Goal: Check status: Check status

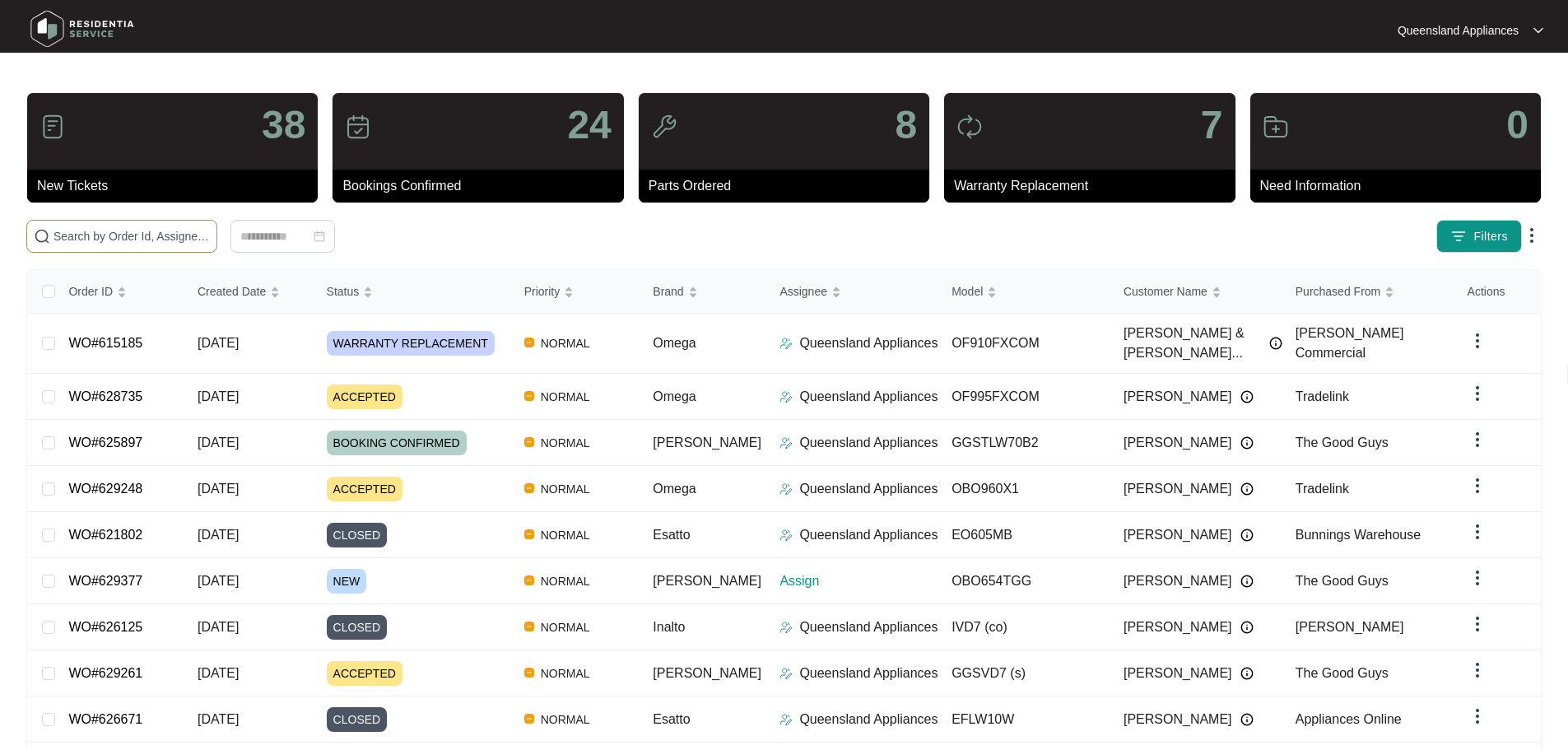
click at [169, 238] on input "text" at bounding box center [131, 236] width 156 height 18
paste input "625809"
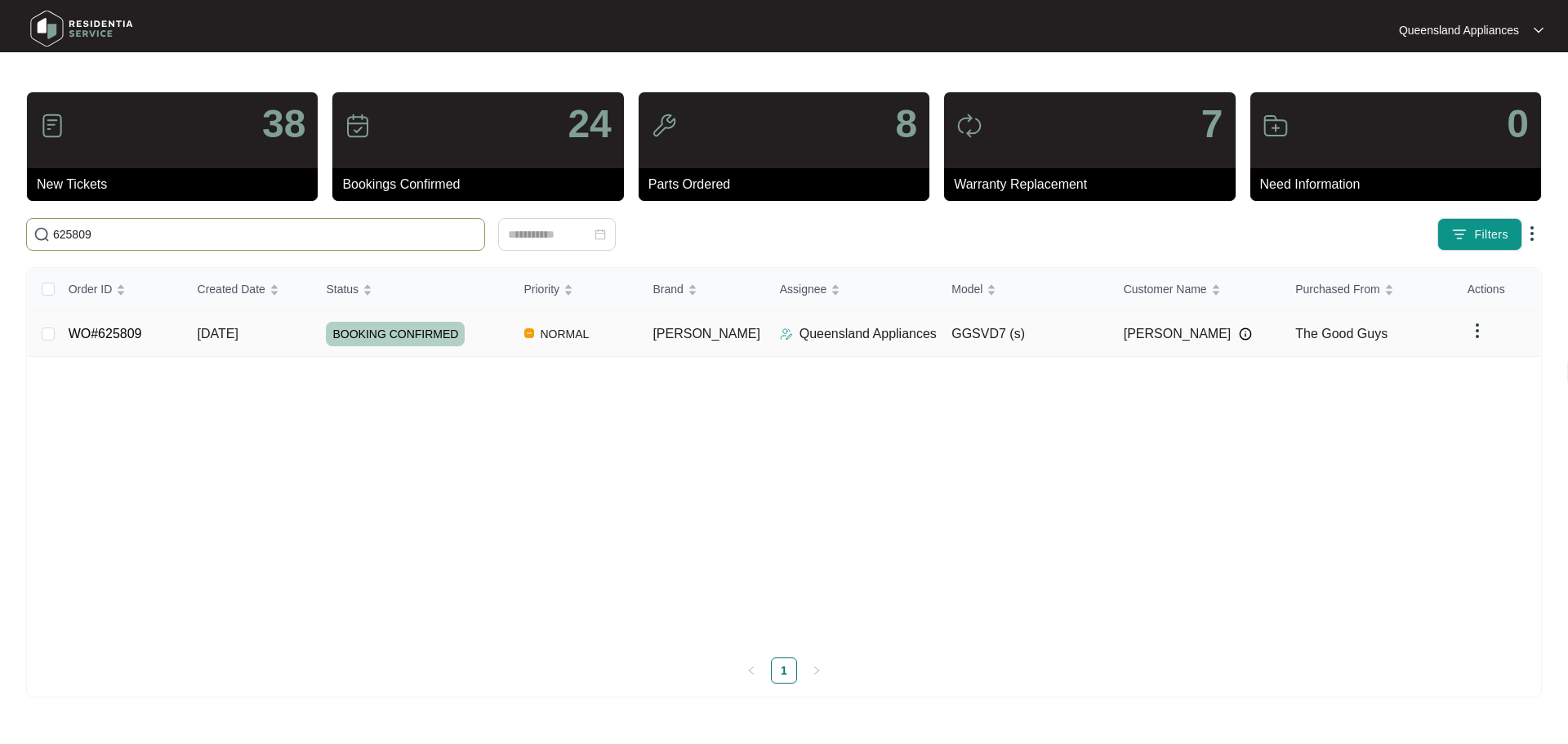
type input "625809"
click at [1468, 339] on img at bounding box center [1477, 330] width 19 height 19
click at [1422, 316] on td "The Good Guys" at bounding box center [1369, 333] width 173 height 45
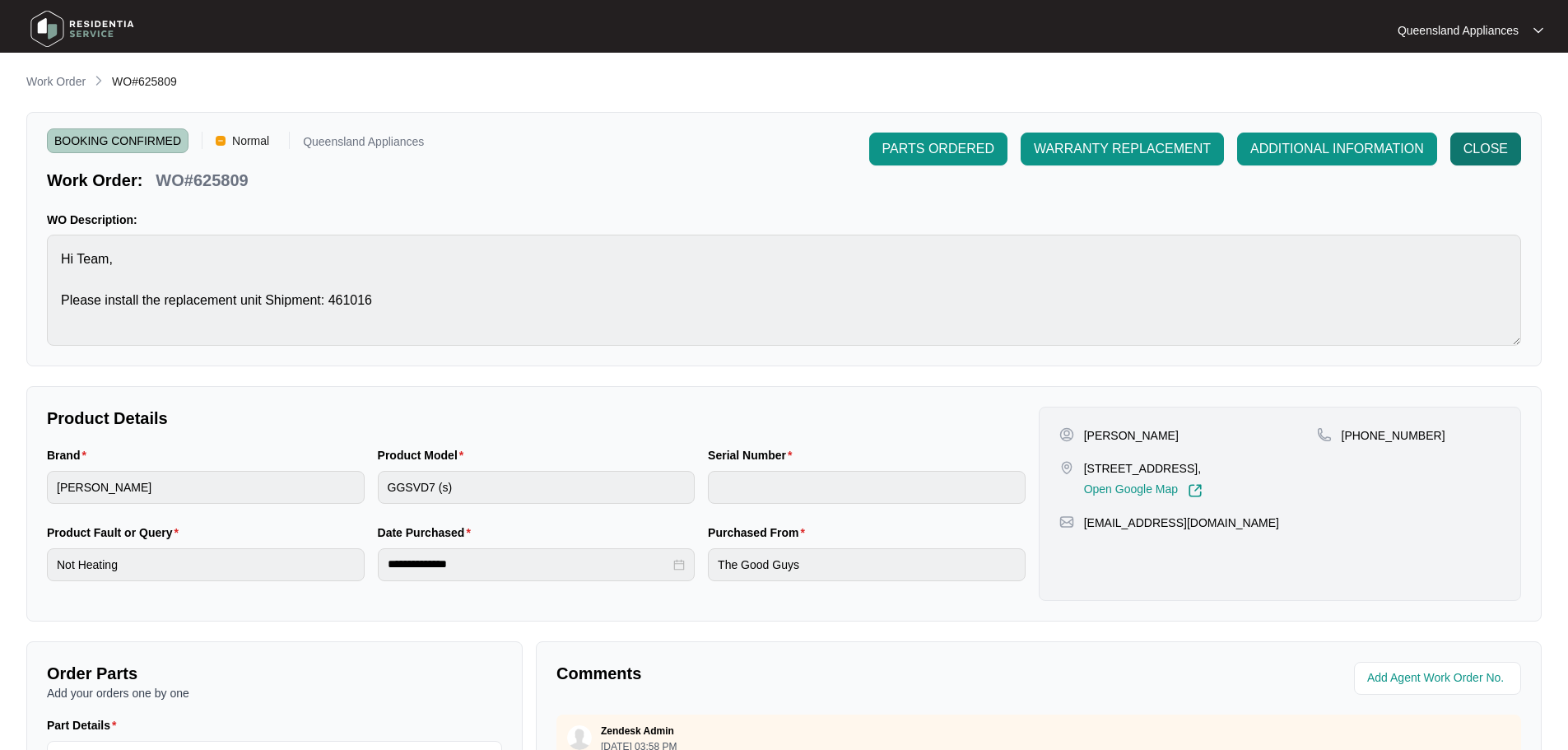
click at [1465, 141] on span "CLOSE" at bounding box center [1486, 149] width 45 height 20
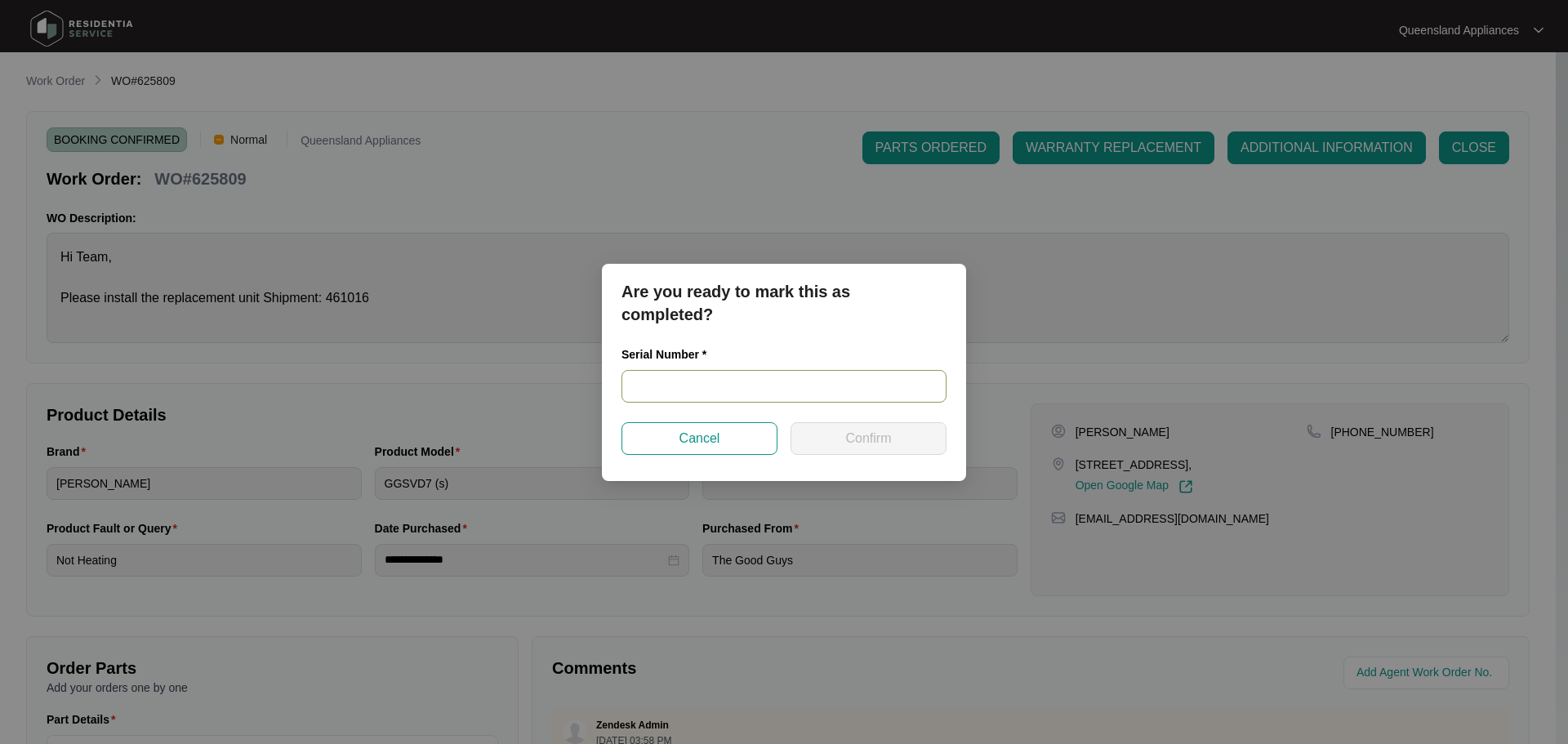
drag, startPoint x: 697, startPoint y: 402, endPoint x: 757, endPoint y: 371, distance: 67.5
click at [701, 397] on input "text" at bounding box center [784, 386] width 325 height 32
paste input "541V8372601A6045L00255"
type input "541V8372601A6045L00255"
click at [838, 428] on button "Confirm" at bounding box center [868, 438] width 156 height 32
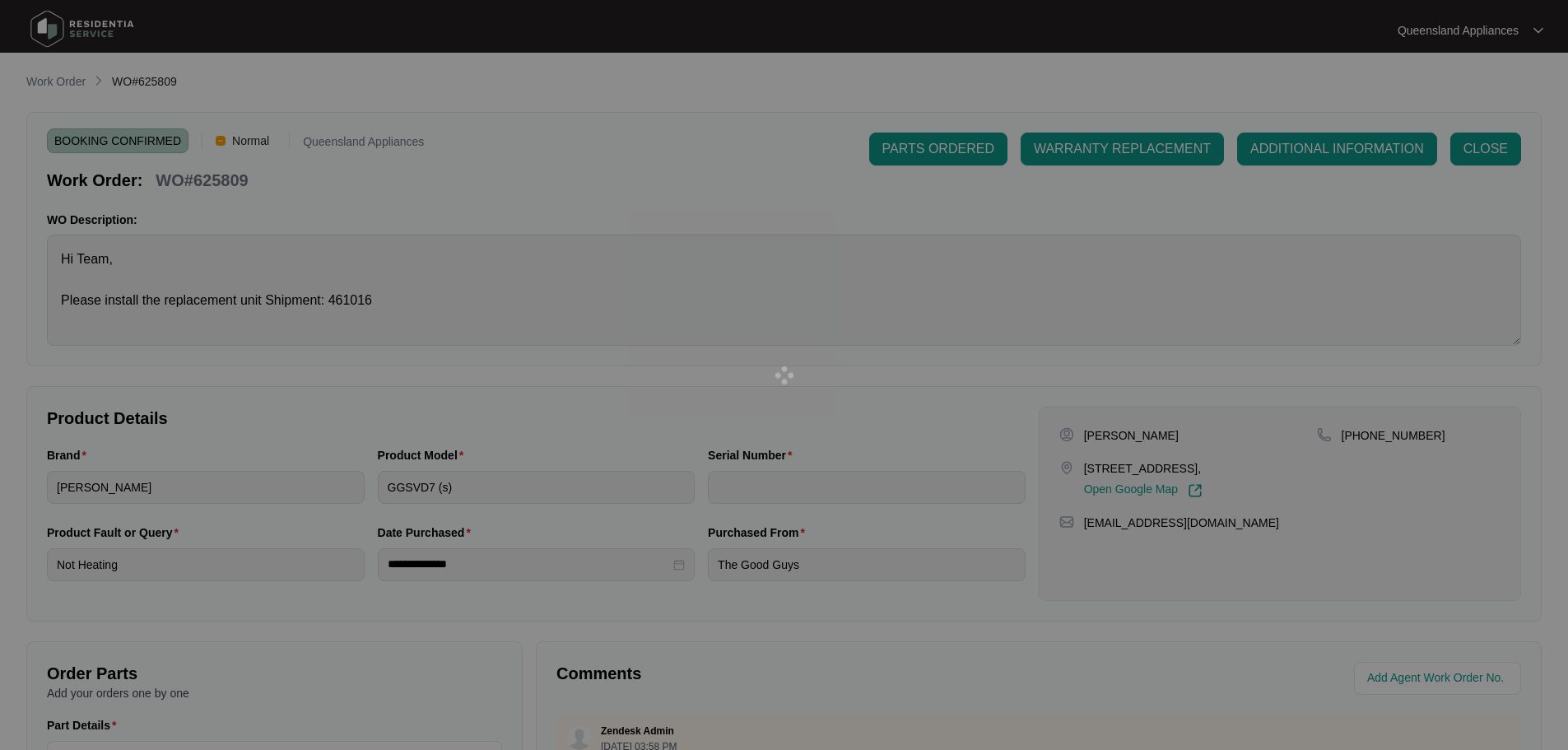
type input "541V8372601A6045L00255"
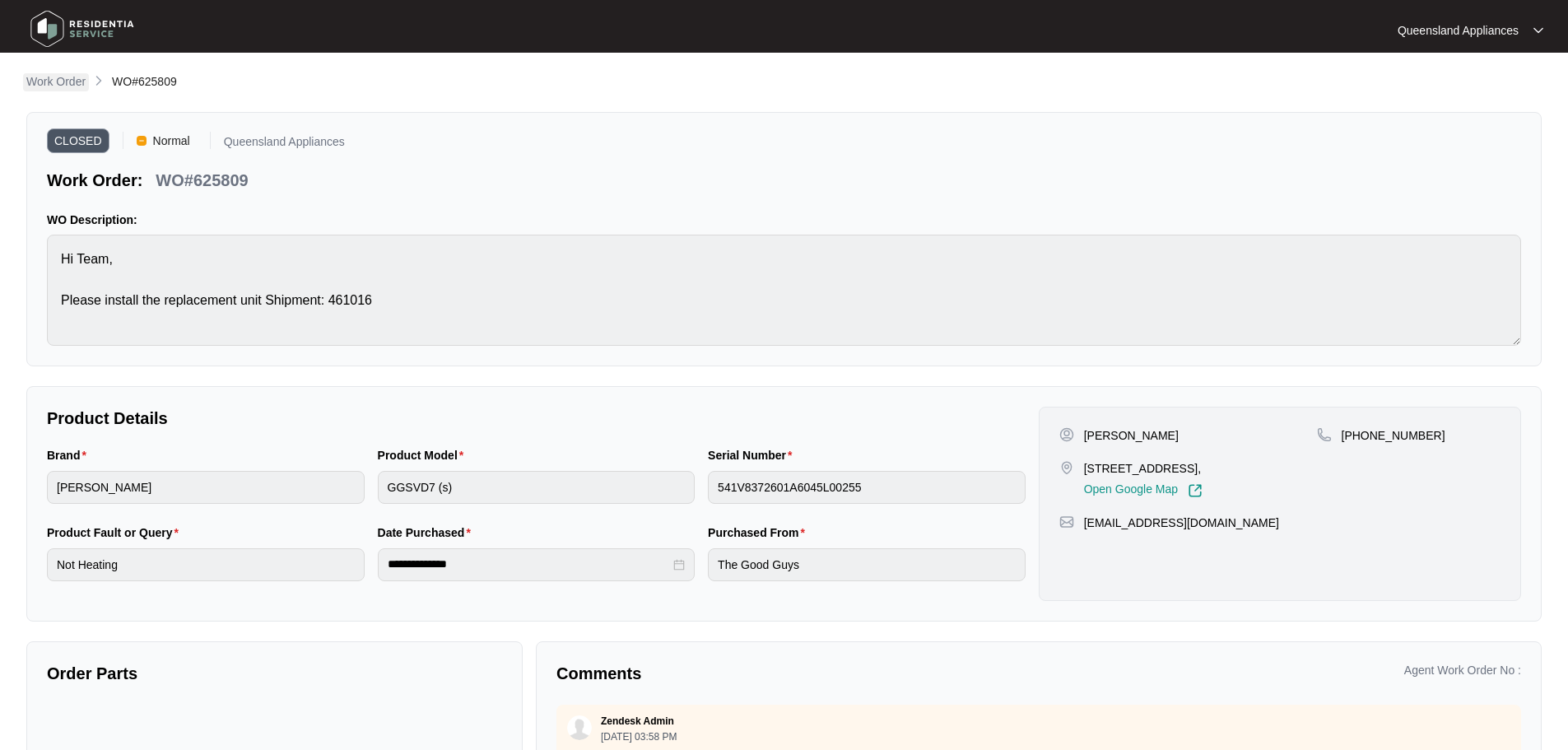
click at [67, 79] on p "Work Order" at bounding box center [55, 81] width 59 height 17
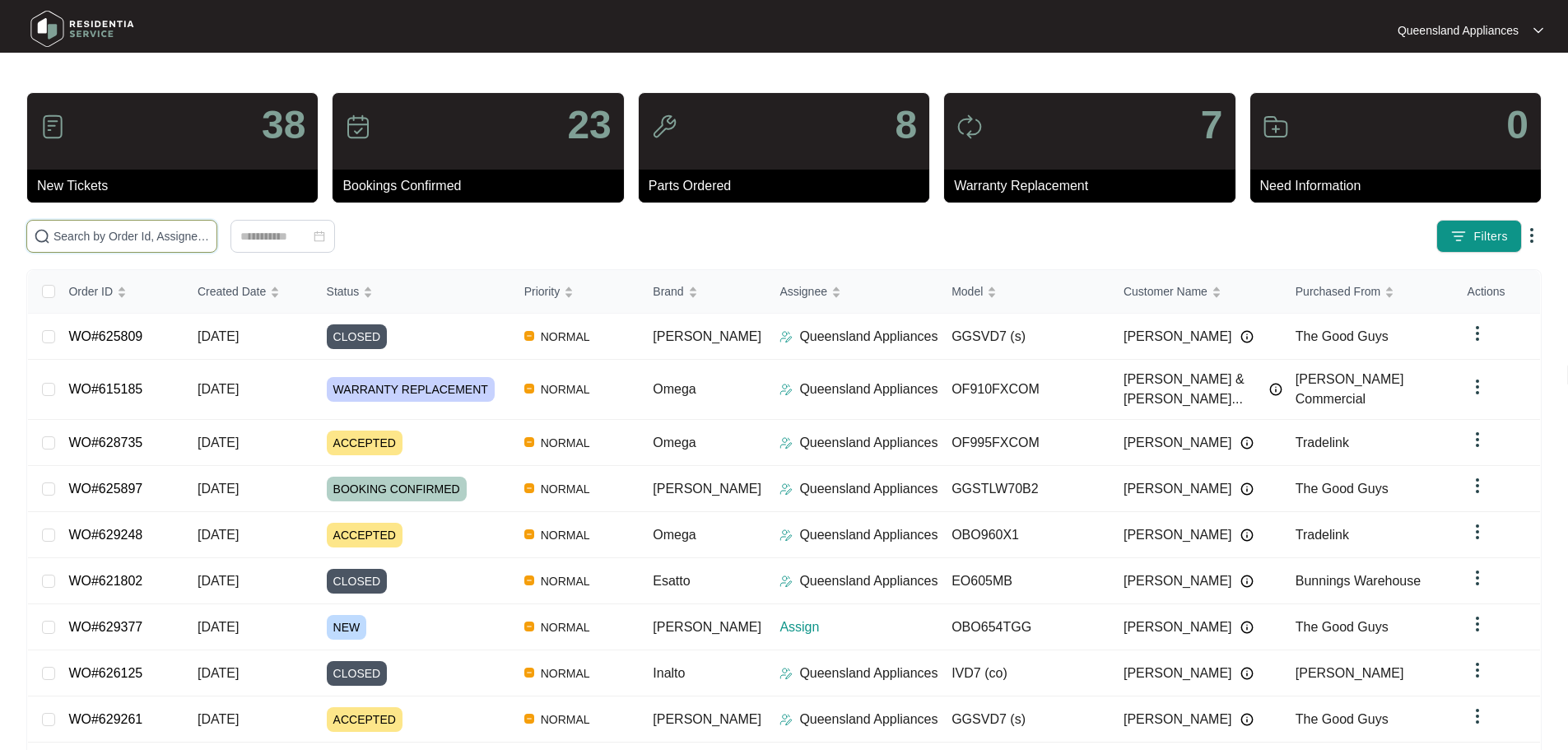
click at [210, 230] on input "text" at bounding box center [131, 236] width 156 height 18
click at [217, 251] on span at bounding box center [122, 236] width 191 height 33
click at [210, 242] on input "text" at bounding box center [131, 236] width 156 height 18
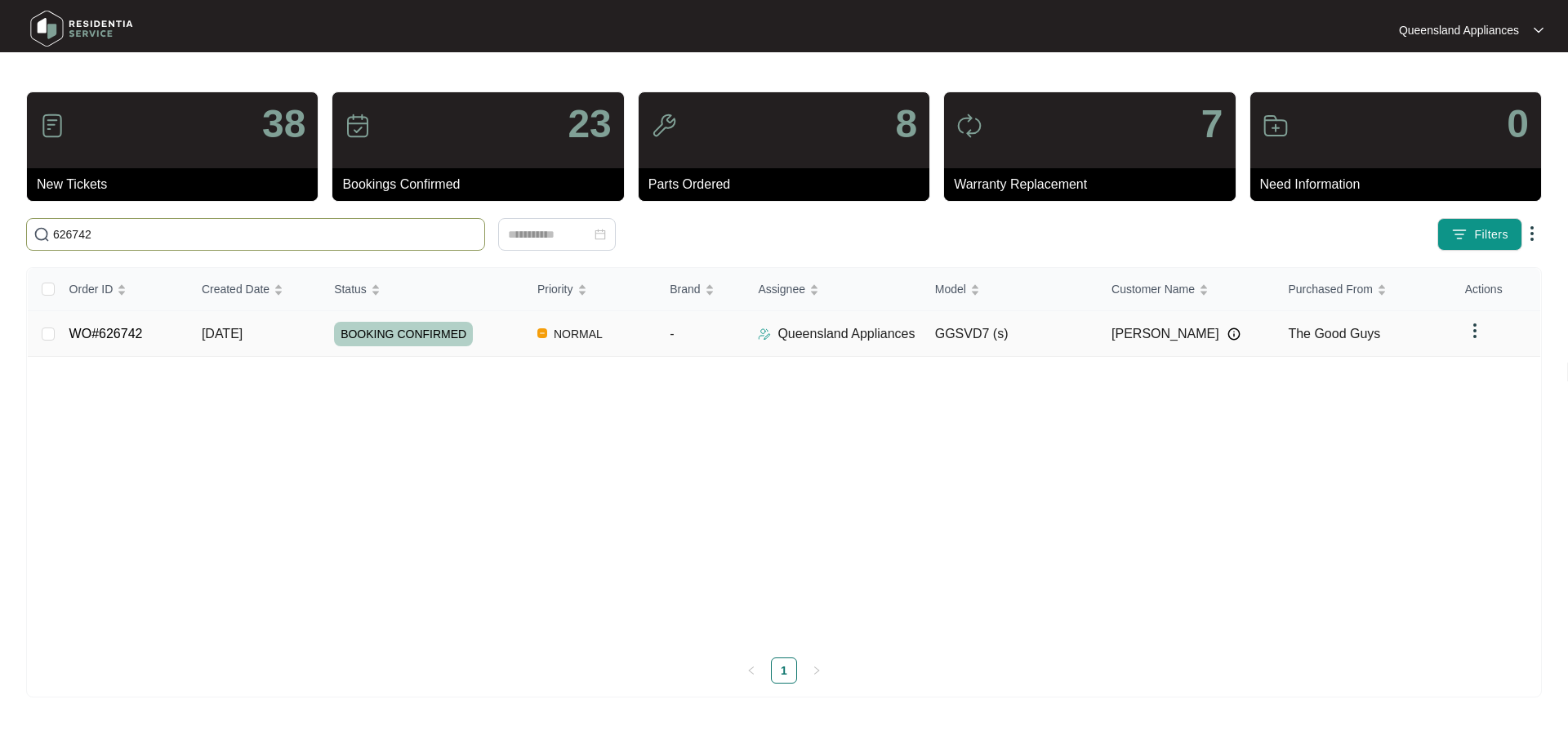
type input "626742"
click at [1270, 341] on div "[PERSON_NAME]" at bounding box center [1193, 334] width 163 height 24
click at [1383, 342] on td "The Good Guys" at bounding box center [1363, 333] width 176 height 45
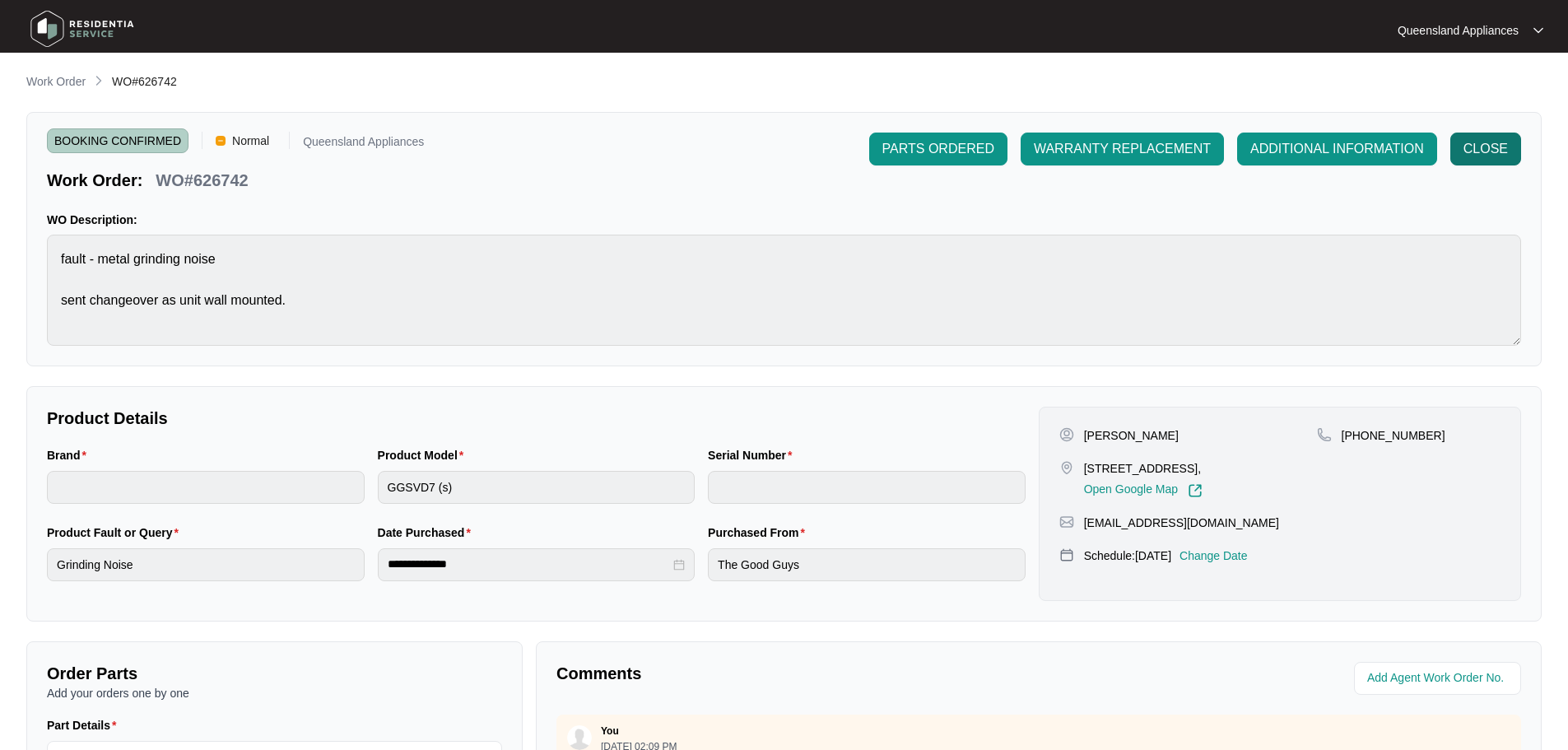
click at [1481, 153] on span "CLOSE" at bounding box center [1486, 149] width 45 height 20
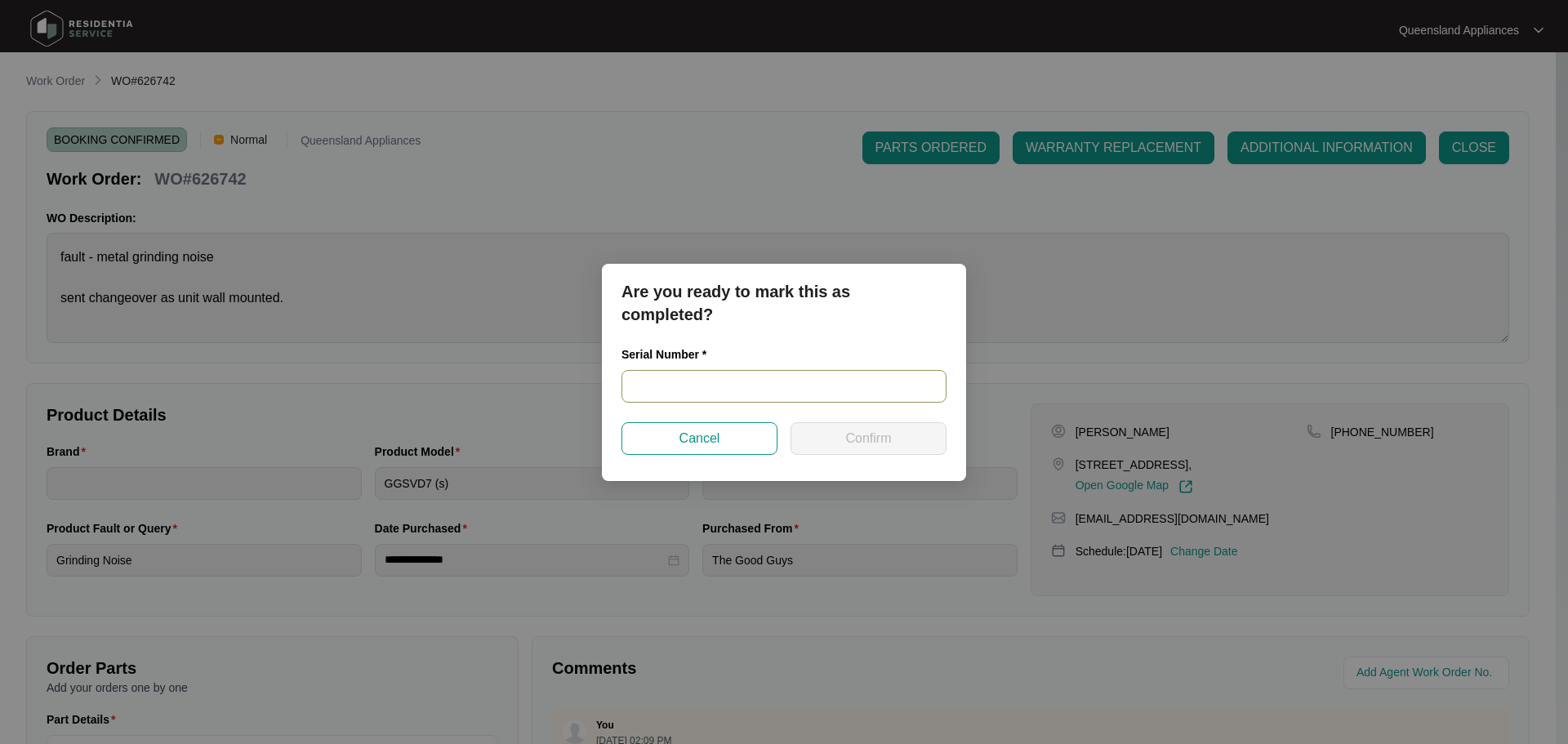
drag, startPoint x: 641, startPoint y: 402, endPoint x: 662, endPoint y: 389, distance: 24.7
click at [658, 393] on input "text" at bounding box center [784, 386] width 325 height 32
paste input "541V8372601A6045L00146"
type input "541V8372601A6045L00146"
click at [926, 430] on button "Confirm" at bounding box center [868, 438] width 156 height 32
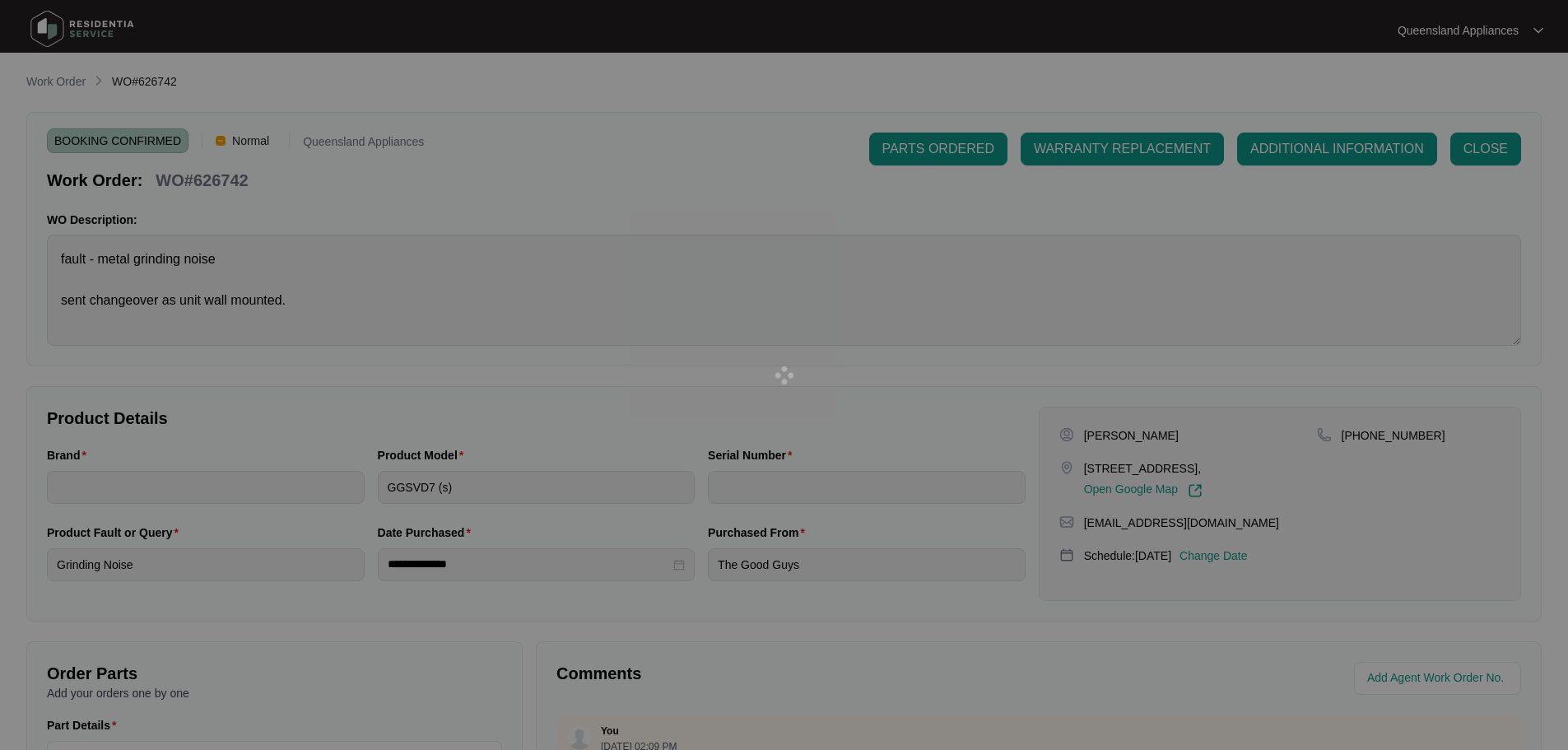
type input "541V8372601A6045L00146"
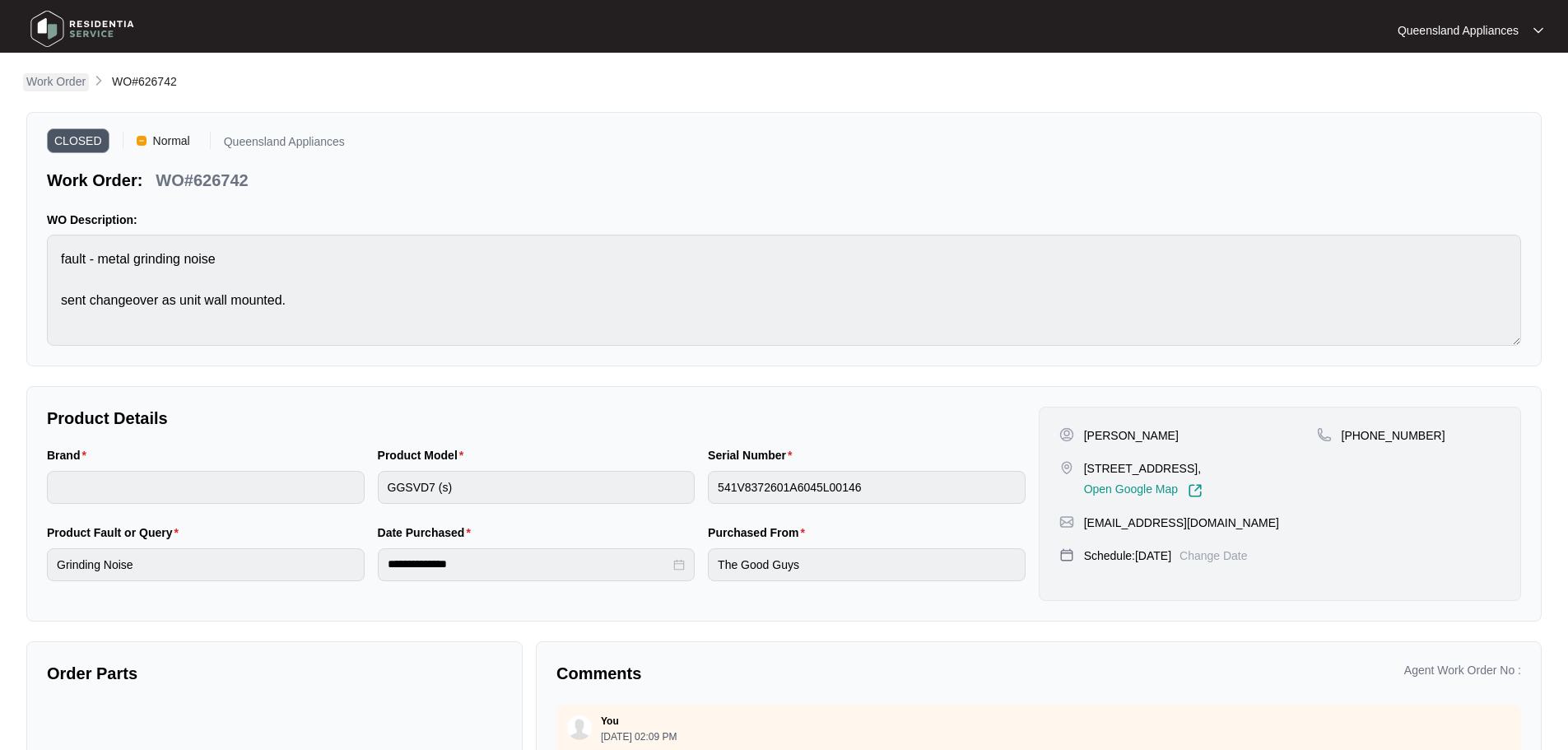
click at [79, 87] on p "Work Order" at bounding box center [55, 81] width 59 height 17
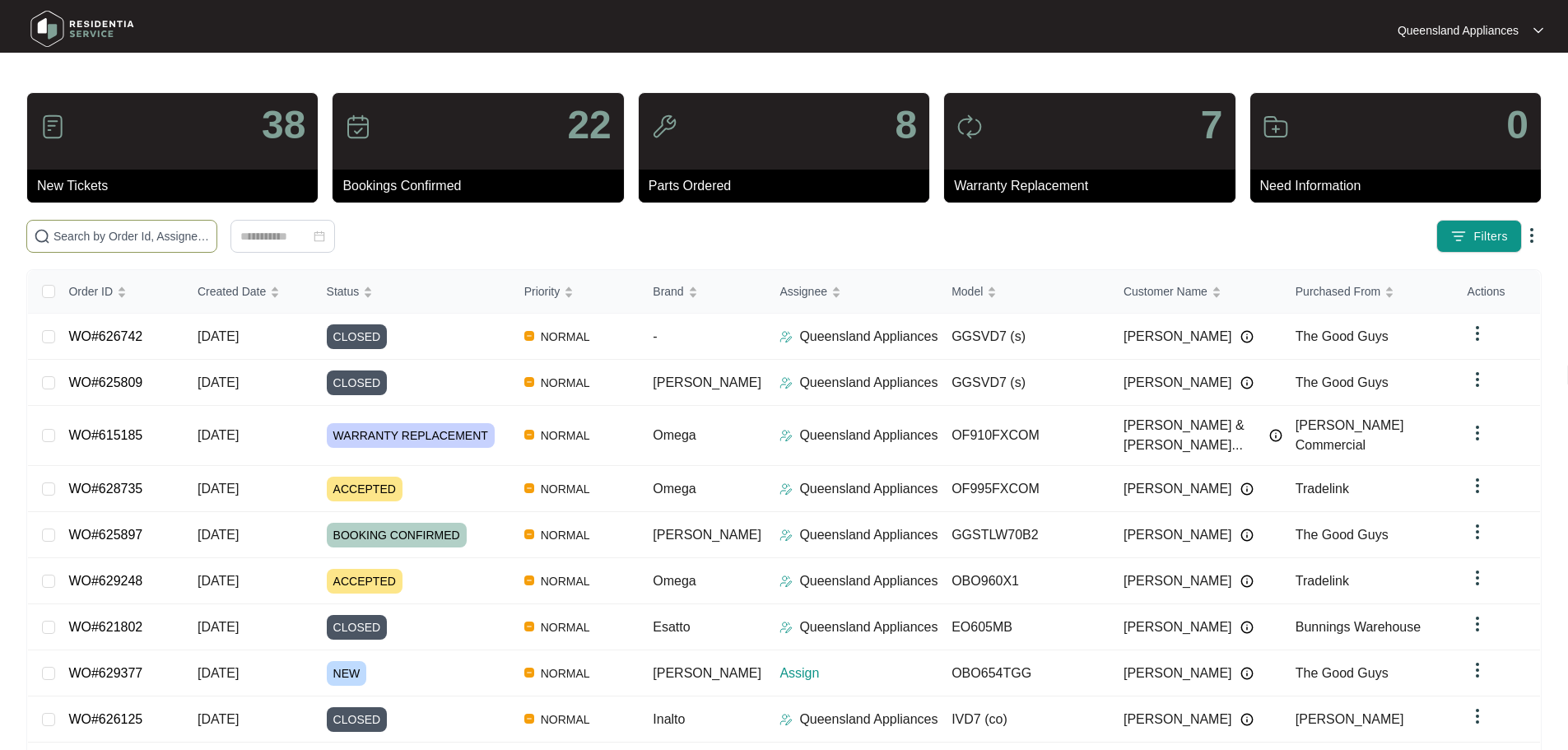
click at [217, 248] on span at bounding box center [122, 236] width 191 height 33
click at [210, 240] on input "text" at bounding box center [131, 236] width 156 height 18
paste input "627137"
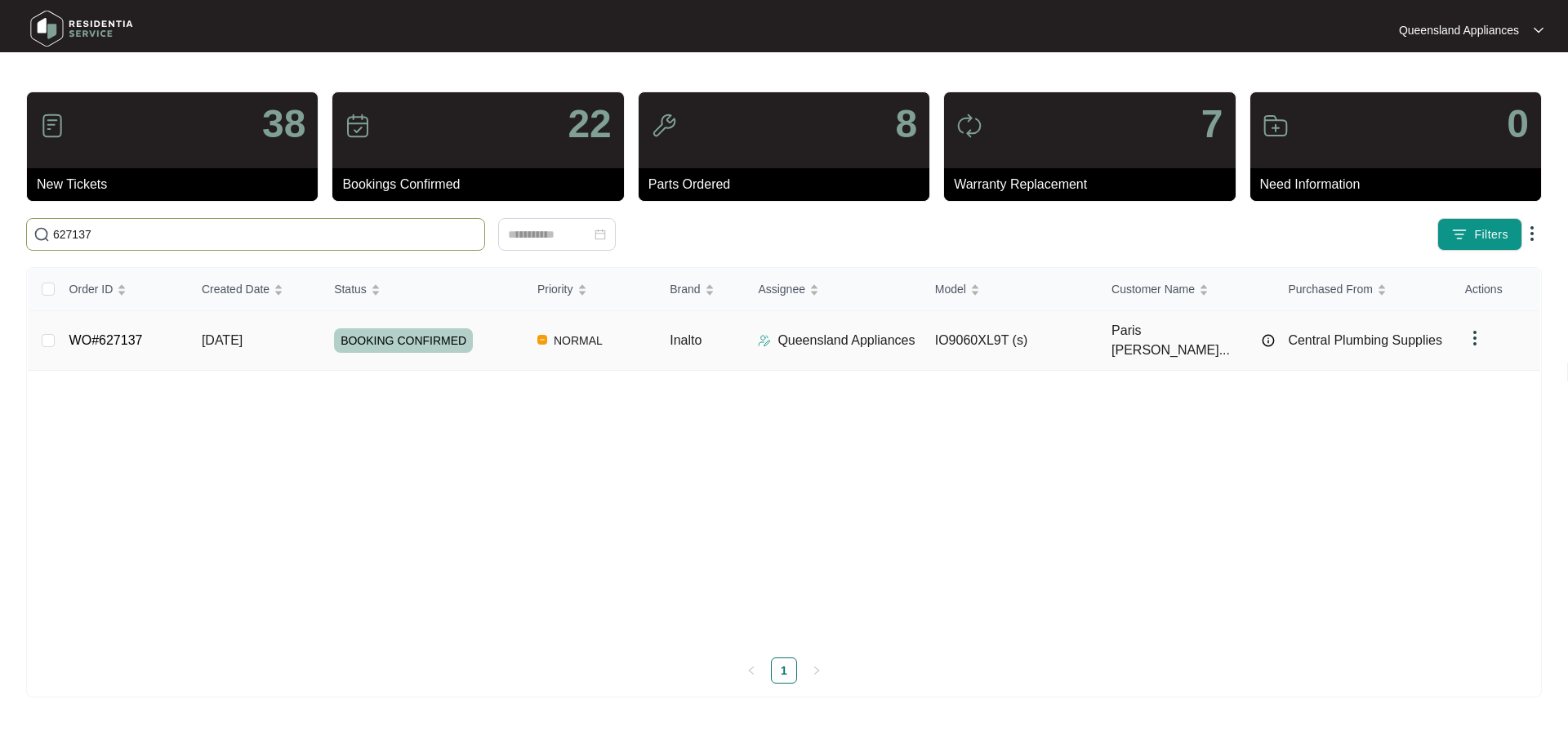
type input "627137"
click at [1375, 333] on span "Central Plumbing Supplies" at bounding box center [1365, 340] width 154 height 14
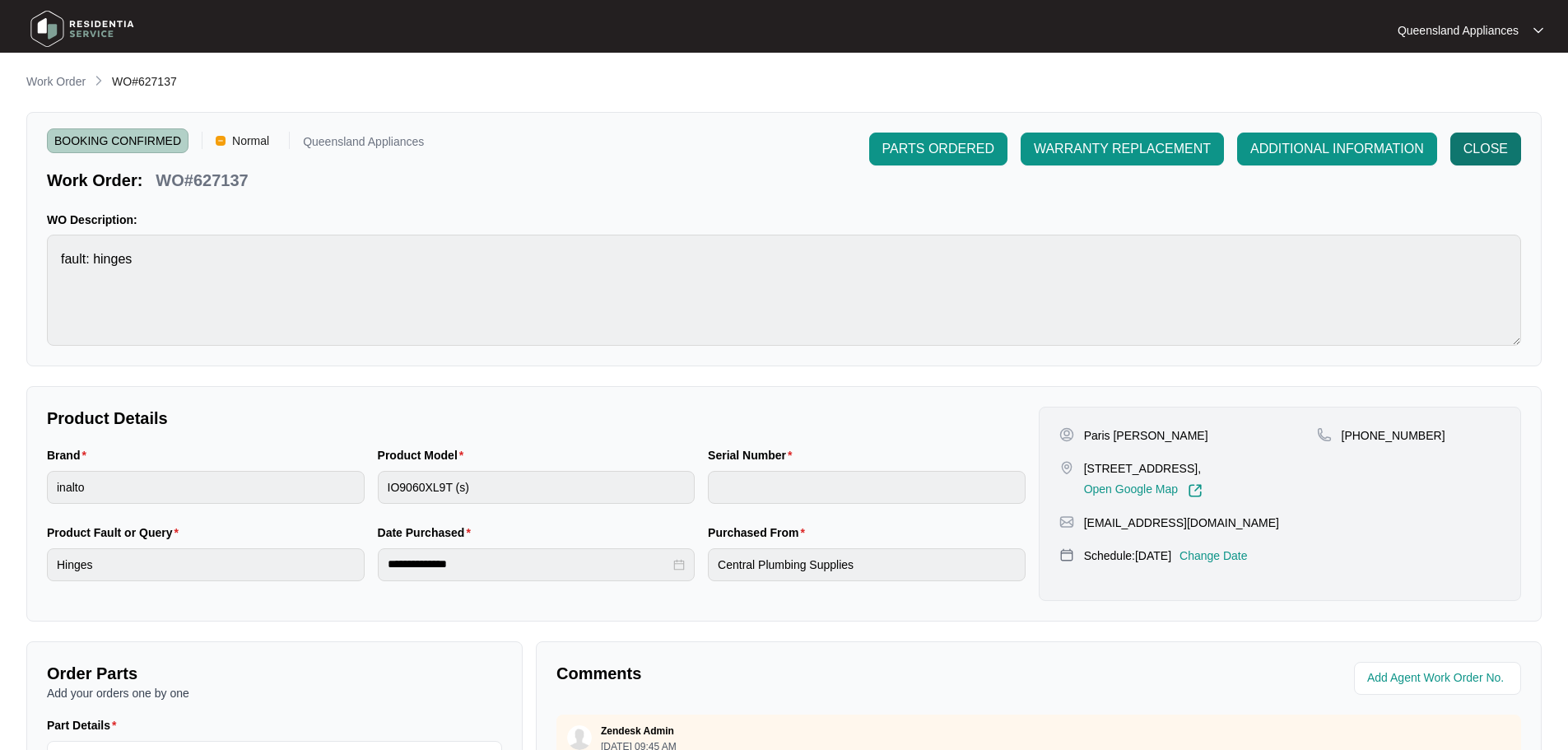
click at [1472, 135] on button "CLOSE" at bounding box center [1486, 149] width 71 height 33
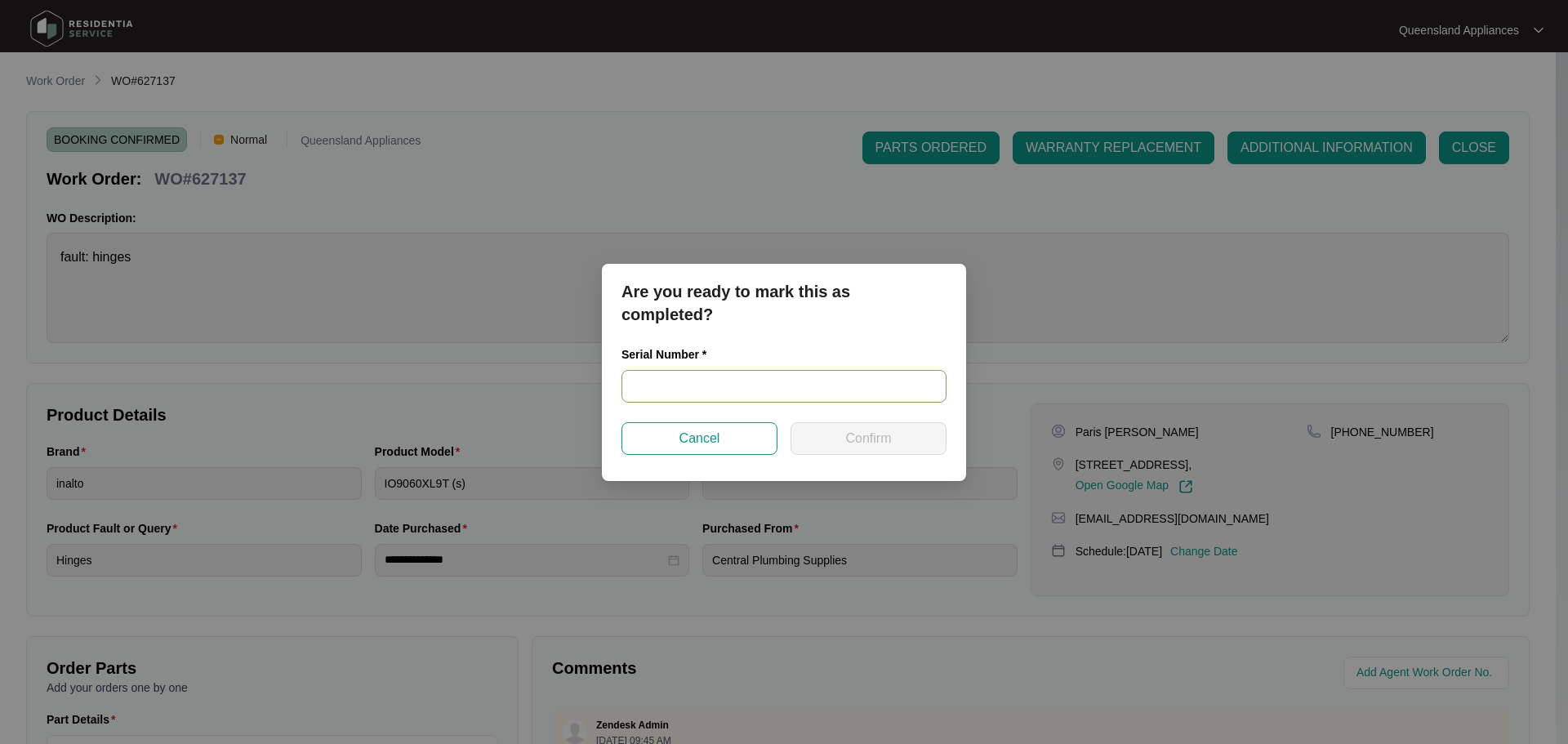
click at [861, 390] on input "text" at bounding box center [784, 386] width 325 height 32
paste input "900012832402000197"
type input "900012832402000197"
click at [882, 447] on span "Confirm" at bounding box center [868, 438] width 45 height 19
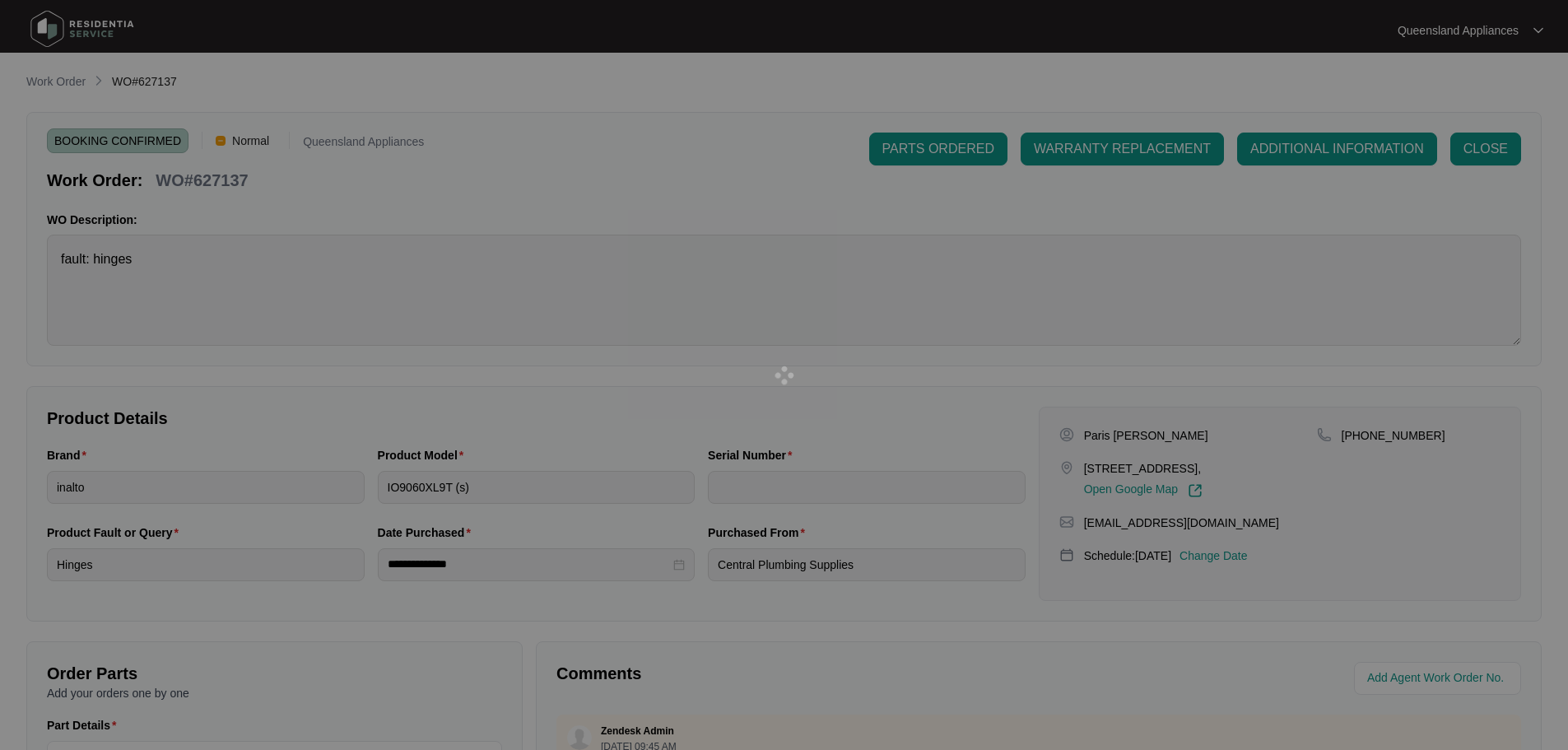
type input "900012832402000197"
